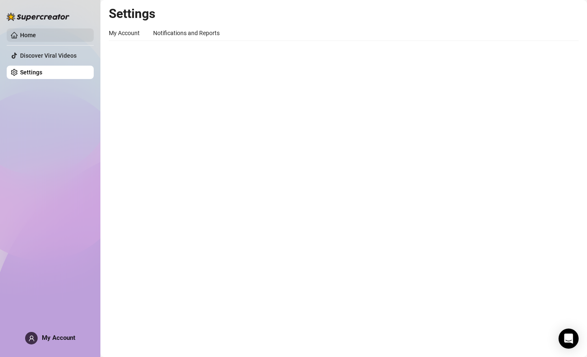
click at [36, 32] on link "Home" at bounding box center [28, 35] width 16 height 7
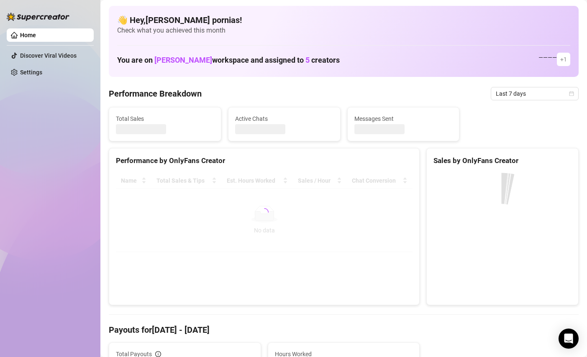
click at [36, 32] on link "Home" at bounding box center [28, 35] width 16 height 7
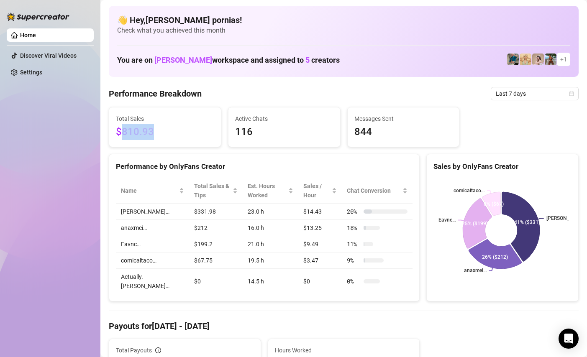
drag, startPoint x: 124, startPoint y: 132, endPoint x: 158, endPoint y: 134, distance: 33.9
click at [158, 134] on span "$810.93" at bounding box center [165, 132] width 98 height 16
click at [168, 137] on span "$810.93" at bounding box center [165, 132] width 98 height 16
click at [143, 131] on span "$810.93" at bounding box center [165, 132] width 98 height 16
drag, startPoint x: 126, startPoint y: 131, endPoint x: 157, endPoint y: 131, distance: 31.4
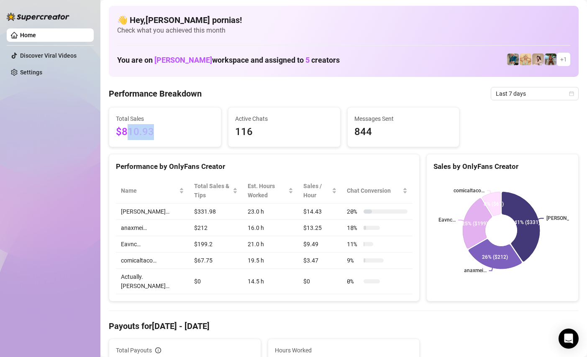
click at [157, 131] on span "$810.93" at bounding box center [165, 132] width 98 height 16
click at [160, 129] on span "$810.93" at bounding box center [165, 132] width 98 height 16
drag, startPoint x: 124, startPoint y: 133, endPoint x: 159, endPoint y: 129, distance: 34.9
click at [159, 129] on span "$810.93" at bounding box center [165, 132] width 98 height 16
click at [159, 130] on span "$810.93" at bounding box center [165, 132] width 98 height 16
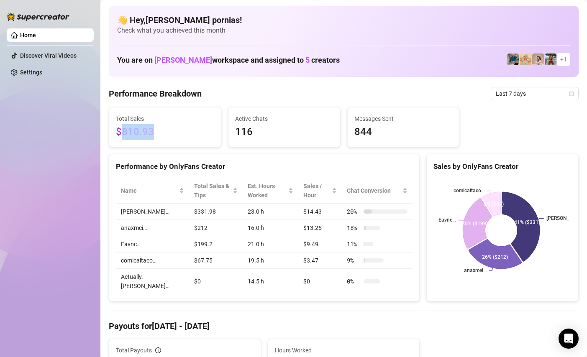
drag, startPoint x: 148, startPoint y: 137, endPoint x: 123, endPoint y: 137, distance: 25.5
click at [123, 137] on span "$810.93" at bounding box center [165, 132] width 98 height 16
click at [172, 137] on span "$810.93" at bounding box center [165, 132] width 98 height 16
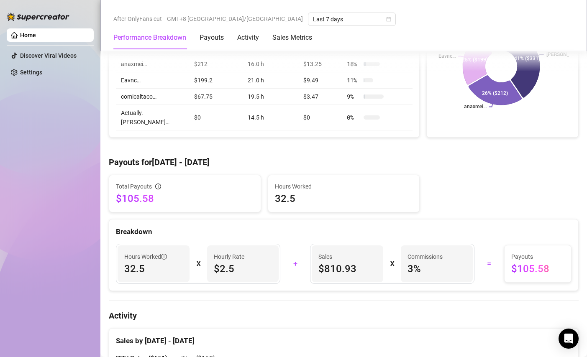
scroll to position [167, 0]
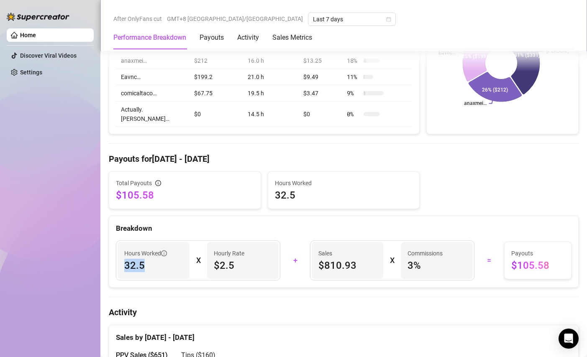
drag, startPoint x: 147, startPoint y: 259, endPoint x: 123, endPoint y: 260, distance: 24.3
click at [123, 260] on div "Hours Worked 32.5" at bounding box center [154, 260] width 72 height 37
click at [134, 270] on div "Hours Worked 32.5" at bounding box center [154, 260] width 72 height 37
click at [149, 278] on div "Hours Worked 32.5 X Hourly Rate $2.5 + Sales $810.93 X Commissions 3 % = Payout…" at bounding box center [343, 261] width 469 height 54
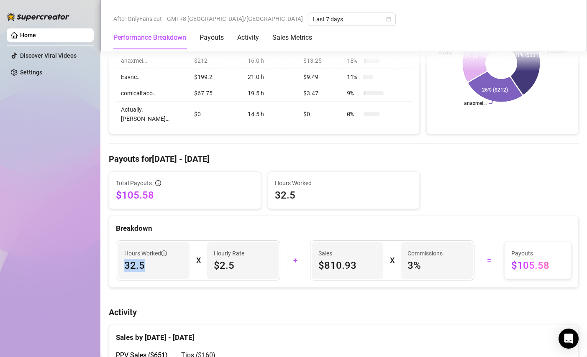
drag, startPoint x: 126, startPoint y: 260, endPoint x: 155, endPoint y: 262, distance: 29.4
click at [155, 262] on span "32.5" at bounding box center [153, 265] width 59 height 13
drag, startPoint x: 219, startPoint y: 261, endPoint x: 238, endPoint y: 262, distance: 18.9
click at [238, 262] on span "$2.5" at bounding box center [243, 265] width 59 height 13
click at [277, 277] on div "Hours Worked 32.5 X Hourly Rate $2.5 + Sales $810.93 X Commissions 3 % = Payout…" at bounding box center [343, 261] width 469 height 54
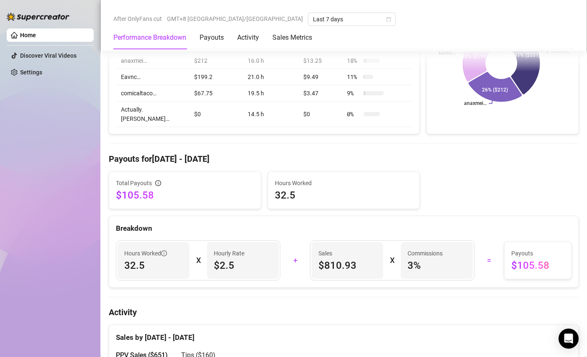
click at [450, 172] on div "Total Payouts $105.58 Hours Worked 32.5" at bounding box center [343, 191] width 477 height 38
drag, startPoint x: 129, startPoint y: 257, endPoint x: 146, endPoint y: 258, distance: 16.8
click at [153, 259] on span "32.5" at bounding box center [153, 265] width 59 height 13
drag, startPoint x: 146, startPoint y: 256, endPoint x: 145, endPoint y: 263, distance: 7.6
click at [146, 259] on span "32.5" at bounding box center [153, 265] width 59 height 13
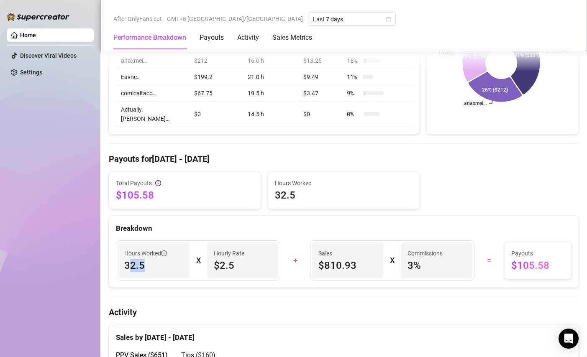
click at [154, 260] on span "32.5" at bounding box center [153, 265] width 59 height 13
drag, startPoint x: 126, startPoint y: 263, endPoint x: 143, endPoint y: 260, distance: 16.5
click at [143, 260] on span "32.5" at bounding box center [153, 265] width 59 height 13
click at [153, 267] on div "Hours Worked 32.5" at bounding box center [154, 260] width 72 height 37
drag, startPoint x: 142, startPoint y: 262, endPoint x: 127, endPoint y: 260, distance: 15.2
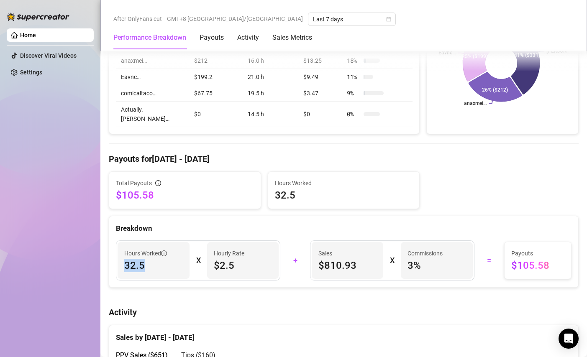
click at [127, 260] on span "32.5" at bounding box center [153, 265] width 59 height 13
